Goal: Go to known website: Access a specific website the user already knows

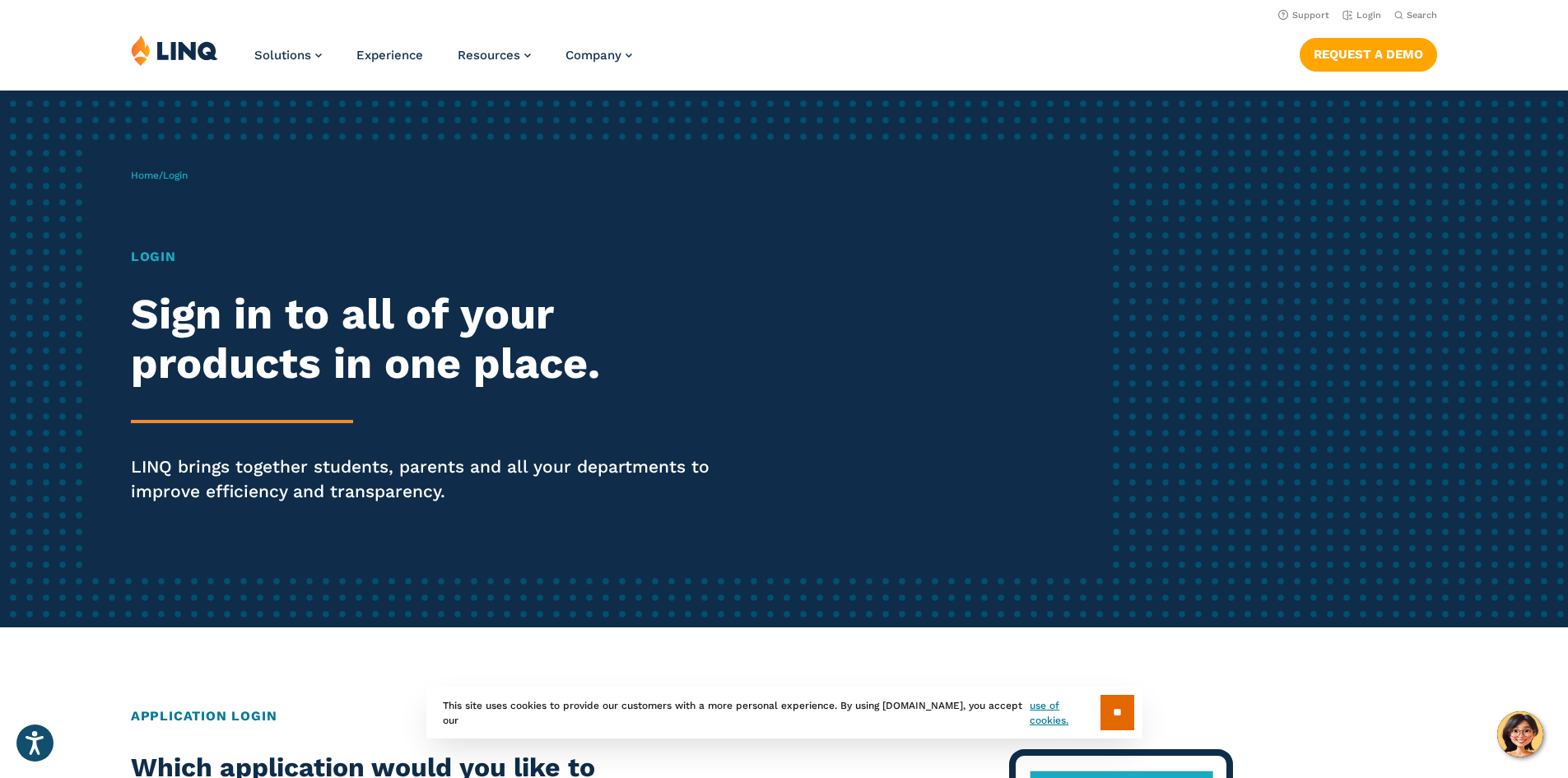
click at [187, 177] on span "Login" at bounding box center [174, 175] width 24 height 12
click at [163, 256] on h1 "Login" at bounding box center [433, 257] width 604 height 19
click at [163, 185] on div "Home / Login Login Sign in to all of your products in one place. LINQ brings to…" at bounding box center [620, 358] width 979 height 421
click at [185, 172] on span "Login" at bounding box center [174, 175] width 24 height 12
click at [183, 174] on span "Login" at bounding box center [174, 175] width 24 height 12
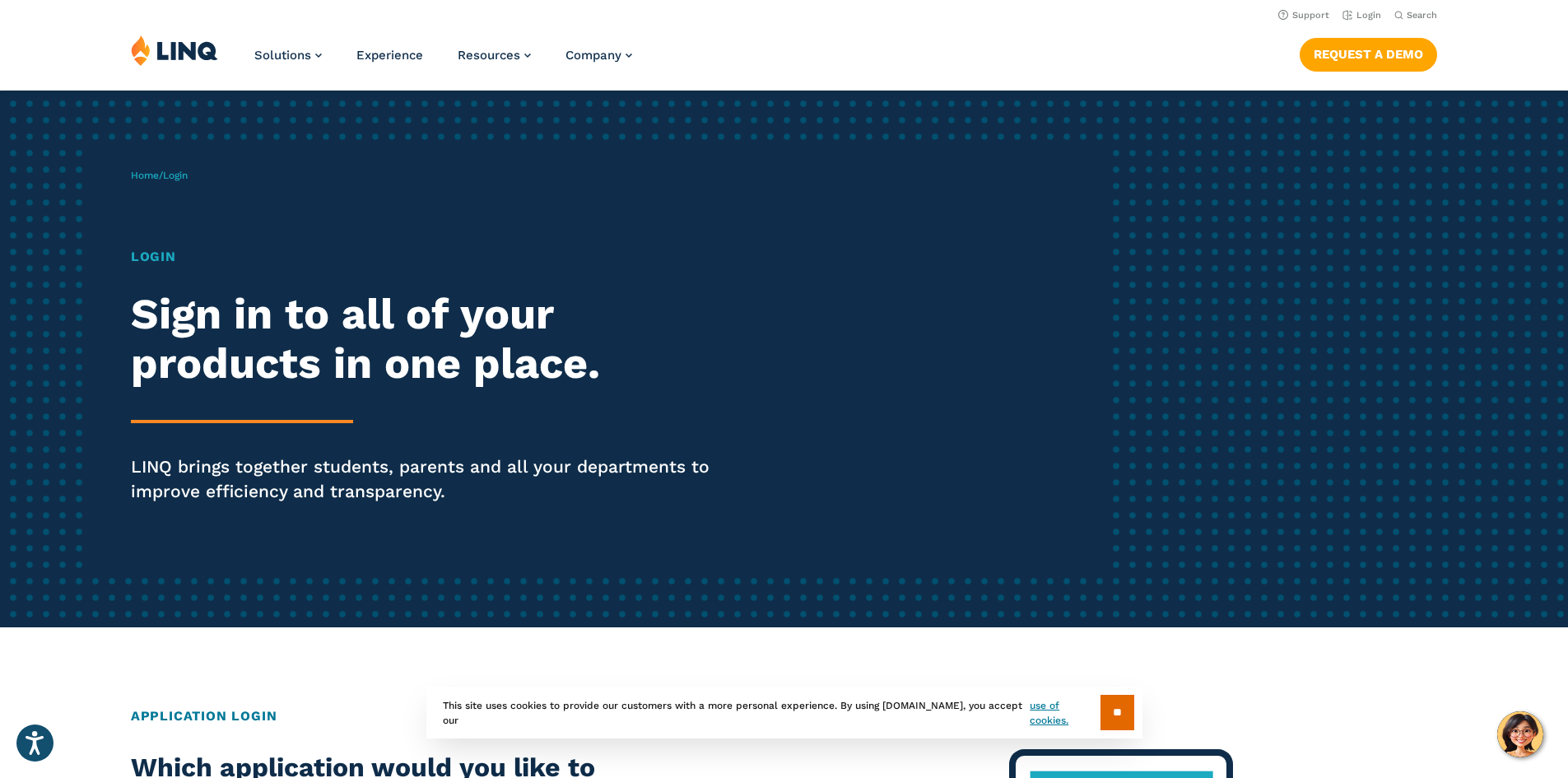
click at [161, 254] on h1 "Login" at bounding box center [433, 257] width 604 height 19
click at [159, 261] on h1 "Login" at bounding box center [433, 257] width 604 height 19
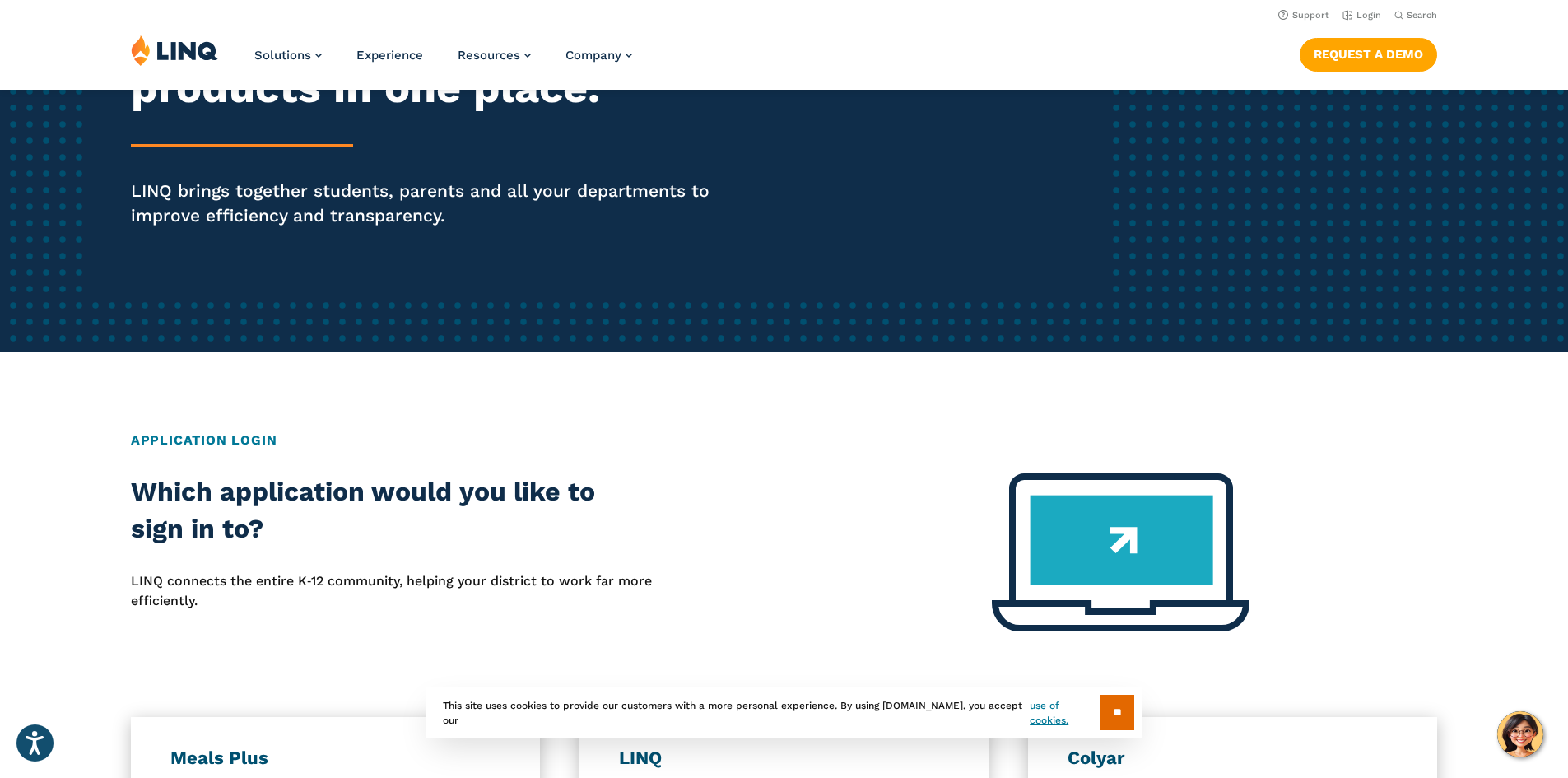
scroll to position [247, 0]
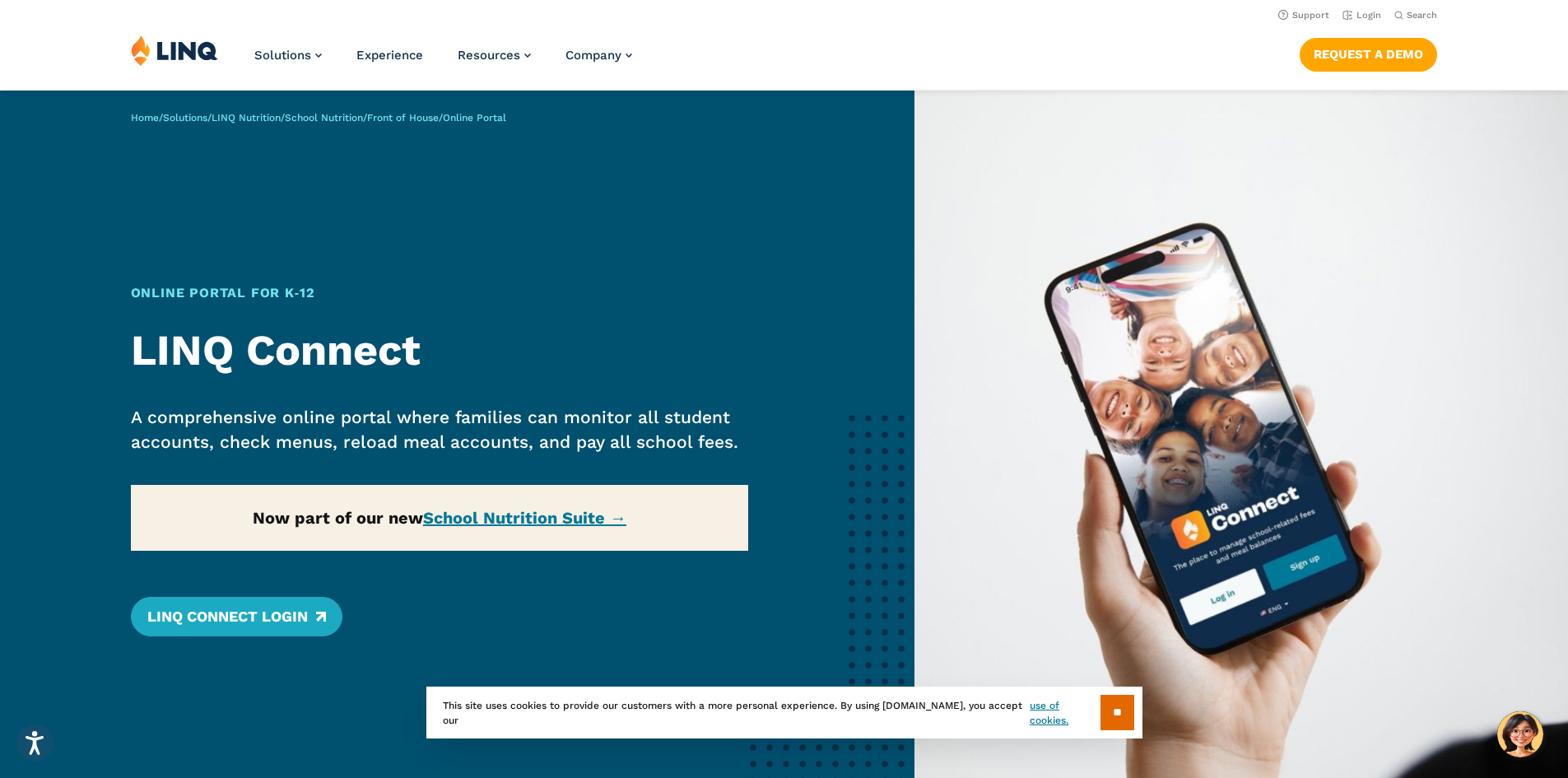
click at [516, 528] on div "Home / Solutions / LINQ Nutrition / School Nutrition / Front of House / Online …" at bounding box center [457, 466] width 914 height 752
click at [517, 521] on div "Home / Solutions / LINQ Nutrition / School Nutrition / Front of House / Online …" at bounding box center [457, 466] width 914 height 752
click at [491, 517] on link "School Nutrition Suite →" at bounding box center [525, 517] width 203 height 19
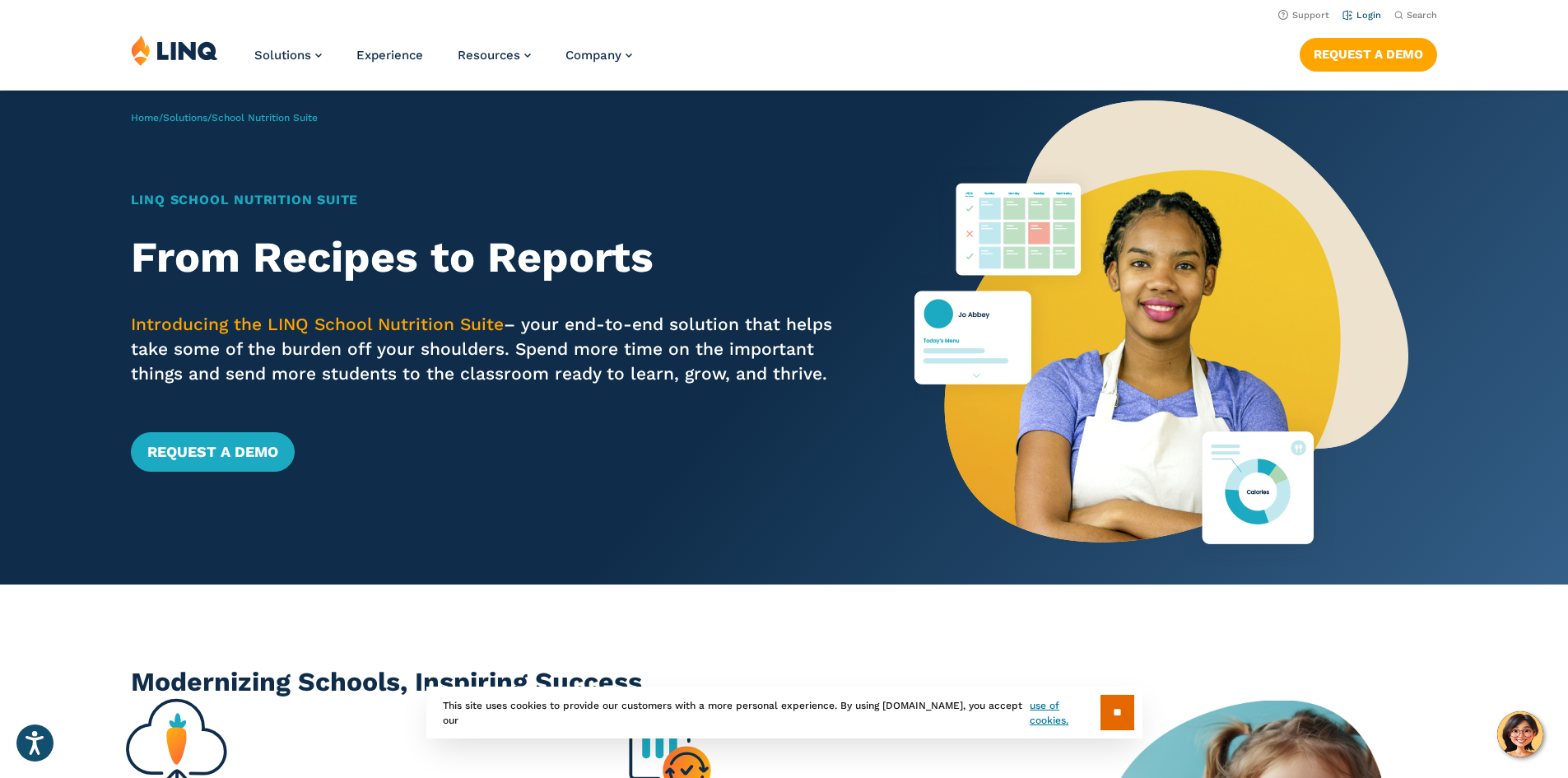
click at [1364, 11] on link "Login" at bounding box center [1362, 15] width 39 height 11
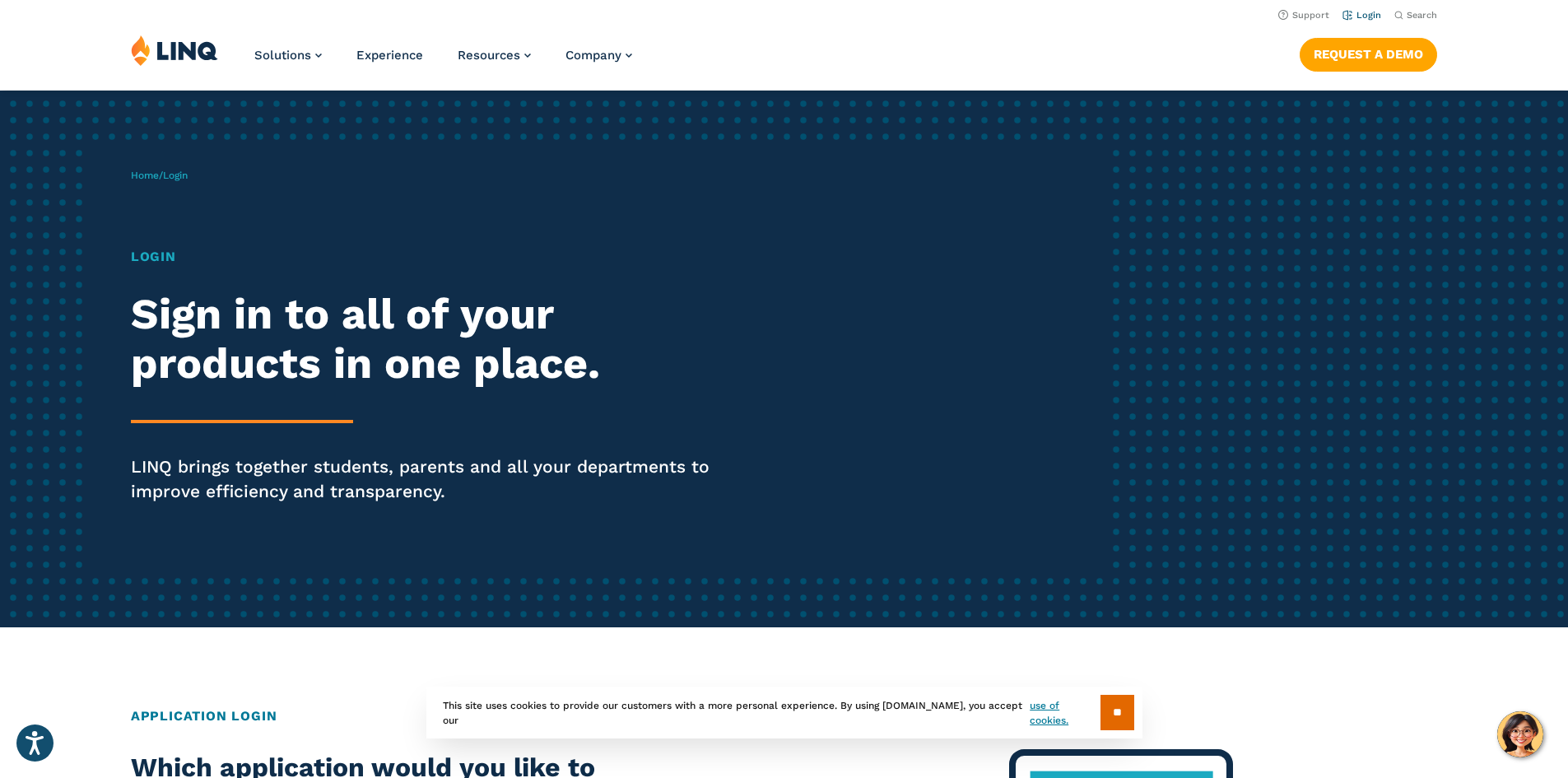
click at [1363, 11] on link "Login" at bounding box center [1362, 15] width 39 height 11
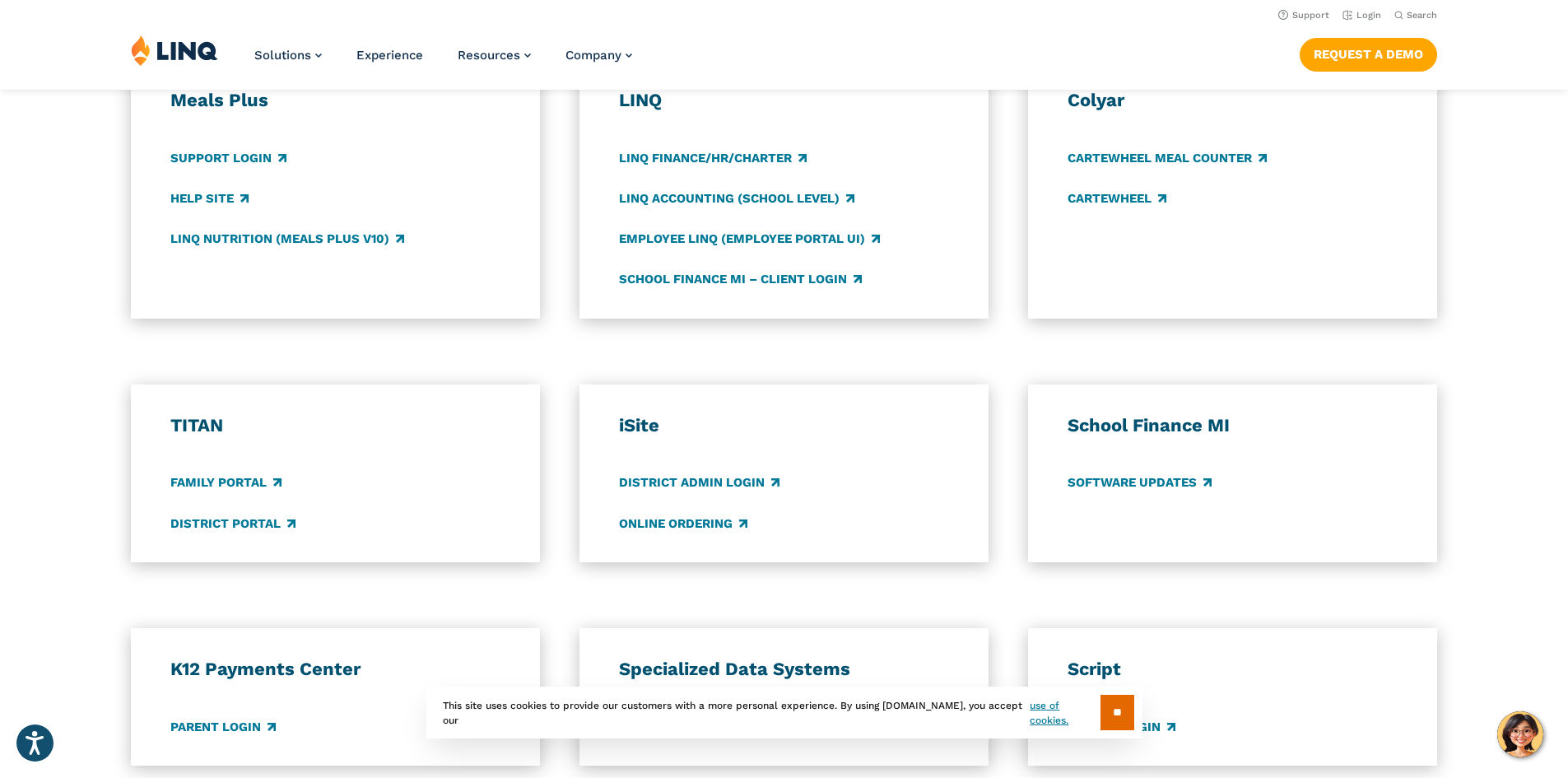
scroll to position [906, 0]
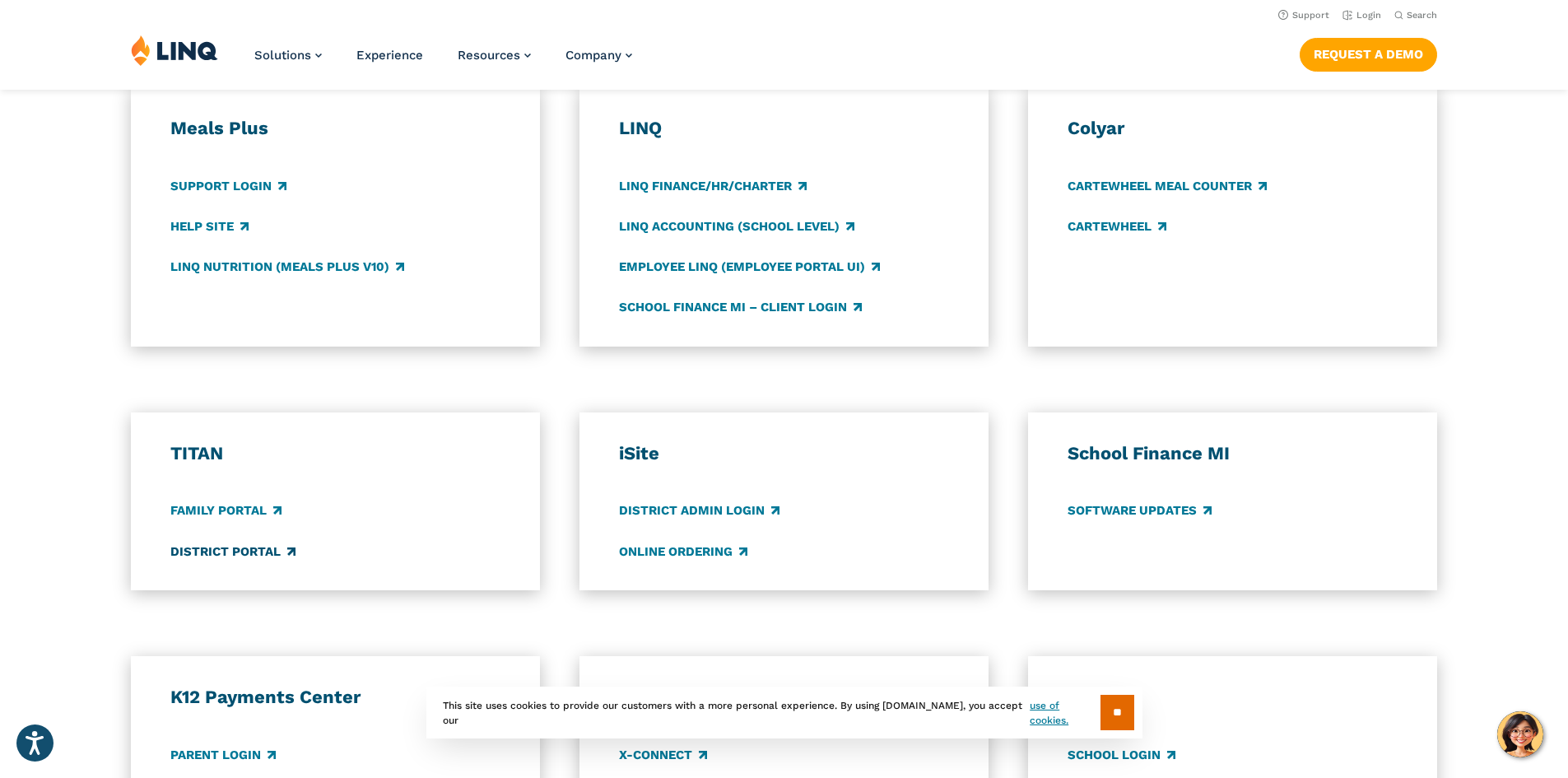
click at [222, 556] on link "District Portal" at bounding box center [232, 551] width 125 height 18
